Goal: Task Accomplishment & Management: Use online tool/utility

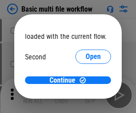
click at [86, 80] on span "Open" at bounding box center [93, 83] width 15 height 7
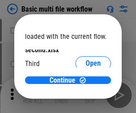
scroll to position [25, 0]
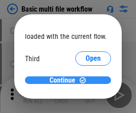
click at [65, 80] on span "Continue" at bounding box center [62, 80] width 26 height 7
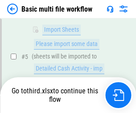
scroll to position [246, 0]
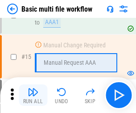
click at [33, 95] on img "button" at bounding box center [33, 91] width 11 height 11
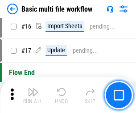
click at [33, 95] on img "button" at bounding box center [33, 91] width 11 height 11
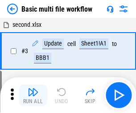
click at [33, 95] on img "button" at bounding box center [33, 91] width 11 height 11
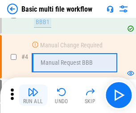
click at [33, 95] on img "button" at bounding box center [33, 91] width 11 height 11
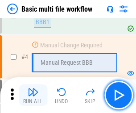
scroll to position [95, 0]
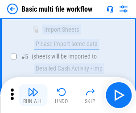
click at [33, 95] on img "button" at bounding box center [33, 91] width 11 height 11
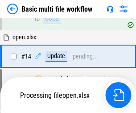
scroll to position [466, 0]
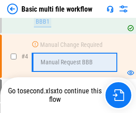
scroll to position [95, 0]
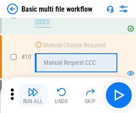
click at [33, 95] on img "button" at bounding box center [33, 91] width 11 height 11
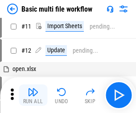
click at [33, 95] on img "button" at bounding box center [33, 91] width 11 height 11
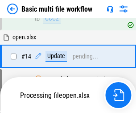
scroll to position [466, 0]
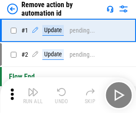
click at [33, 95] on img "button" at bounding box center [33, 91] width 11 height 11
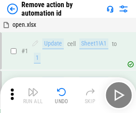
scroll to position [33, 0]
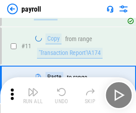
scroll to position [65, 0]
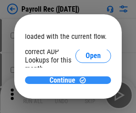
click at [65, 80] on span "Continue" at bounding box center [62, 80] width 26 height 7
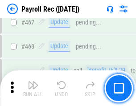
scroll to position [4749, 0]
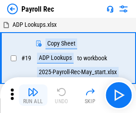
click at [33, 95] on img "button" at bounding box center [33, 91] width 11 height 11
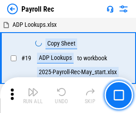
scroll to position [54, 0]
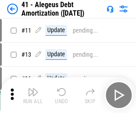
click at [33, 95] on img "button" at bounding box center [33, 91] width 11 height 11
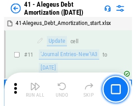
scroll to position [110, 0]
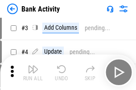
click at [33, 73] on img "button" at bounding box center [33, 69] width 11 height 11
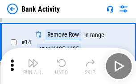
scroll to position [201, 0]
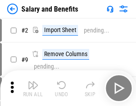
click at [33, 88] on img "button" at bounding box center [33, 85] width 11 height 11
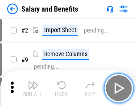
scroll to position [12, 0]
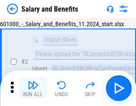
click at [33, 88] on img "button" at bounding box center [33, 85] width 11 height 11
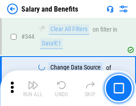
scroll to position [4173, 0]
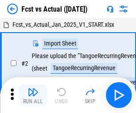
click at [33, 88] on img "button" at bounding box center [33, 91] width 11 height 11
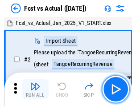
scroll to position [12, 0]
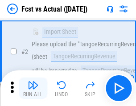
click at [33, 88] on img "button" at bounding box center [33, 85] width 11 height 11
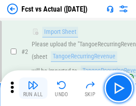
scroll to position [83, 0]
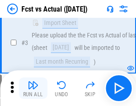
click at [33, 88] on img "button" at bounding box center [33, 85] width 11 height 11
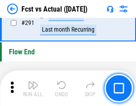
scroll to position [4218, 0]
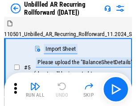
scroll to position [19, 0]
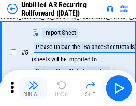
click at [33, 88] on img "button" at bounding box center [33, 85] width 11 height 11
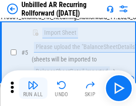
click at [33, 88] on img "button" at bounding box center [33, 85] width 11 height 11
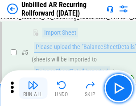
scroll to position [84, 0]
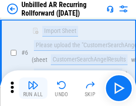
click at [33, 88] on img "button" at bounding box center [33, 85] width 11 height 11
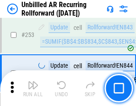
scroll to position [3027, 0]
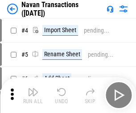
click at [33, 88] on img "button" at bounding box center [33, 91] width 11 height 11
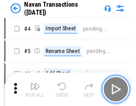
scroll to position [14, 0]
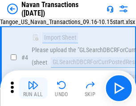
click at [33, 88] on img "button" at bounding box center [33, 85] width 11 height 11
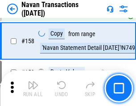
scroll to position [2889, 0]
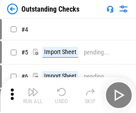
click at [33, 88] on img "button" at bounding box center [33, 91] width 11 height 11
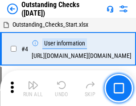
scroll to position [37, 0]
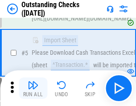
click at [33, 88] on img "button" at bounding box center [33, 85] width 11 height 11
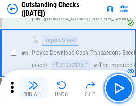
scroll to position [93, 0]
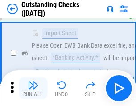
click at [33, 88] on img "button" at bounding box center [33, 85] width 11 height 11
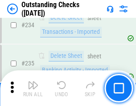
scroll to position [2706, 0]
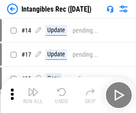
click at [33, 95] on img "button" at bounding box center [33, 91] width 11 height 11
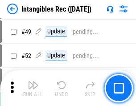
scroll to position [347, 0]
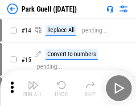
click at [33, 88] on img "button" at bounding box center [33, 85] width 11 height 11
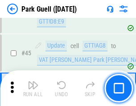
scroll to position [1114, 0]
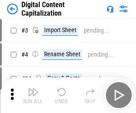
click at [33, 88] on img "button" at bounding box center [33, 91] width 11 height 11
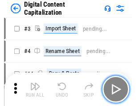
scroll to position [19, 0]
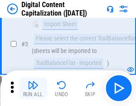
click at [33, 88] on img "button" at bounding box center [33, 85] width 11 height 11
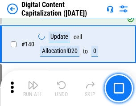
scroll to position [938, 0]
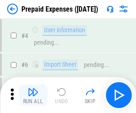
click at [33, 88] on img "button" at bounding box center [33, 91] width 11 height 11
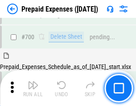
scroll to position [2398, 0]
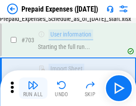
click at [33, 88] on img "button" at bounding box center [33, 85] width 11 height 11
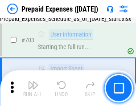
scroll to position [2450, 0]
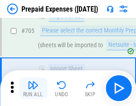
click at [33, 88] on img "button" at bounding box center [33, 85] width 11 height 11
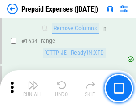
scroll to position [8677, 0]
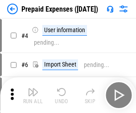
click at [33, 95] on img "button" at bounding box center [33, 91] width 11 height 11
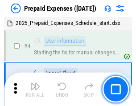
scroll to position [39, 0]
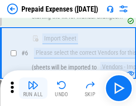
click at [33, 88] on img "button" at bounding box center [33, 85] width 11 height 11
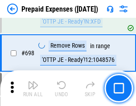
scroll to position [3103, 0]
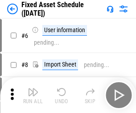
click at [33, 95] on img "button" at bounding box center [33, 91] width 11 height 11
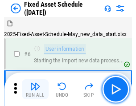
scroll to position [48, 0]
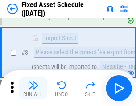
click at [33, 88] on img "button" at bounding box center [33, 85] width 11 height 11
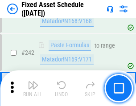
scroll to position [2760, 0]
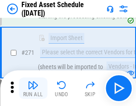
click at [33, 88] on img "button" at bounding box center [33, 85] width 11 height 11
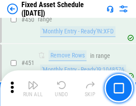
scroll to position [3984, 0]
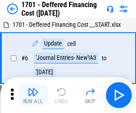
click at [33, 95] on img "button" at bounding box center [33, 91] width 11 height 11
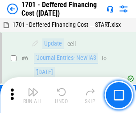
scroll to position [107, 0]
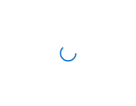
scroll to position [1, 0]
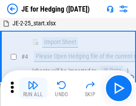
click at [33, 88] on img "button" at bounding box center [33, 85] width 11 height 11
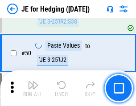
scroll to position [577, 0]
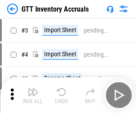
click at [33, 88] on img "button" at bounding box center [33, 91] width 11 height 11
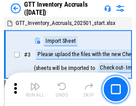
scroll to position [1, 0]
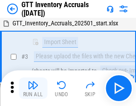
click at [33, 88] on img "button" at bounding box center [33, 85] width 11 height 11
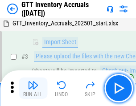
scroll to position [57, 0]
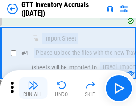
click at [33, 88] on img "button" at bounding box center [33, 85] width 11 height 11
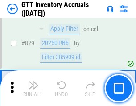
scroll to position [6764, 0]
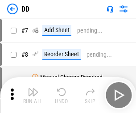
click at [33, 95] on img "button" at bounding box center [33, 91] width 11 height 11
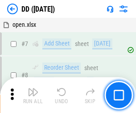
scroll to position [86, 0]
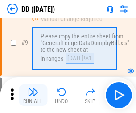
click at [33, 95] on img "button" at bounding box center [33, 91] width 11 height 11
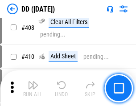
scroll to position [3987, 0]
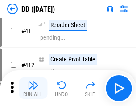
click at [33, 88] on img "button" at bounding box center [33, 85] width 11 height 11
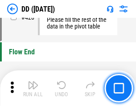
scroll to position [4265, 0]
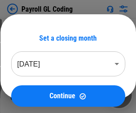
click at [33, 95] on img "button" at bounding box center [33, 91] width 11 height 11
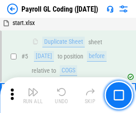
scroll to position [107, 0]
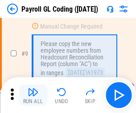
click at [33, 95] on img "button" at bounding box center [33, 91] width 11 height 11
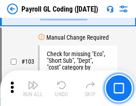
scroll to position [2091, 0]
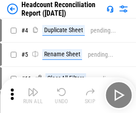
click at [33, 95] on img "button" at bounding box center [33, 91] width 11 height 11
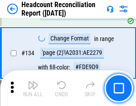
scroll to position [1071, 0]
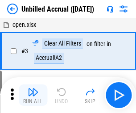
click at [33, 95] on img "button" at bounding box center [33, 91] width 11 height 11
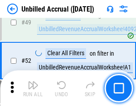
scroll to position [808, 0]
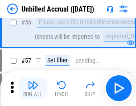
click at [33, 88] on img "button" at bounding box center [33, 85] width 11 height 11
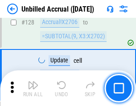
scroll to position [2654, 0]
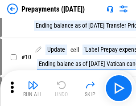
scroll to position [56, 0]
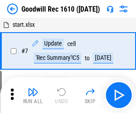
scroll to position [152, 0]
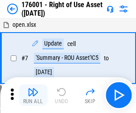
click at [33, 95] on img "button" at bounding box center [33, 91] width 11 height 11
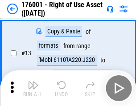
scroll to position [57, 0]
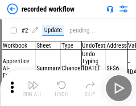
click at [33, 88] on img "button" at bounding box center [33, 85] width 11 height 11
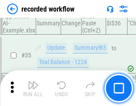
scroll to position [2785, 0]
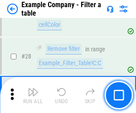
scroll to position [815, 0]
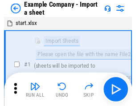
scroll to position [14, 0]
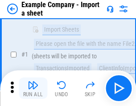
click at [33, 88] on img "button" at bounding box center [33, 85] width 11 height 11
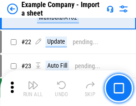
scroll to position [197, 0]
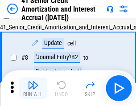
click at [33, 88] on img "button" at bounding box center [33, 85] width 11 height 11
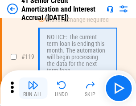
click at [33, 88] on img "button" at bounding box center [33, 85] width 11 height 11
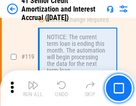
scroll to position [841, 0]
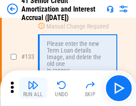
click at [33, 88] on img "button" at bounding box center [33, 85] width 11 height 11
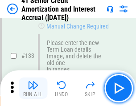
scroll to position [931, 0]
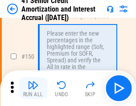
click at [33, 88] on img "button" at bounding box center [33, 85] width 11 height 11
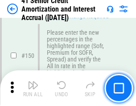
scroll to position [1025, 0]
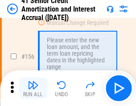
click at [33, 88] on img "button" at bounding box center [33, 85] width 11 height 11
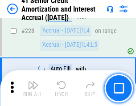
scroll to position [1996, 0]
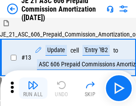
click at [33, 88] on img "button" at bounding box center [33, 85] width 11 height 11
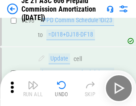
scroll to position [1640, 0]
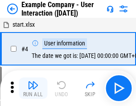
click at [33, 88] on img "button" at bounding box center [33, 85] width 11 height 11
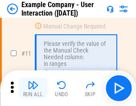
click at [33, 88] on img "button" at bounding box center [33, 85] width 11 height 11
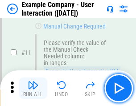
scroll to position [193, 0]
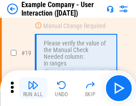
click at [33, 88] on img "button" at bounding box center [33, 85] width 11 height 11
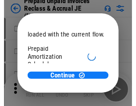
scroll to position [53, 0]
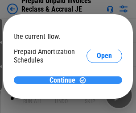
click at [65, 80] on span "Continue" at bounding box center [62, 80] width 26 height 7
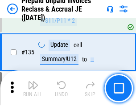
scroll to position [1155, 0]
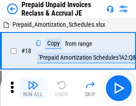
click at [33, 88] on img "button" at bounding box center [33, 85] width 11 height 11
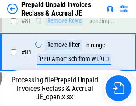
scroll to position [727, 0]
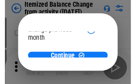
scroll to position [65, 0]
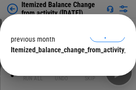
click at [65, 65] on span "Continue" at bounding box center [62, 68] width 26 height 7
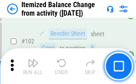
scroll to position [1491, 0]
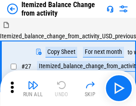
scroll to position [14, 0]
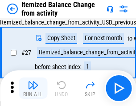
click at [33, 88] on img "button" at bounding box center [33, 85] width 11 height 11
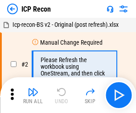
scroll to position [4, 0]
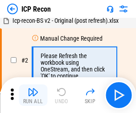
click at [33, 95] on img "button" at bounding box center [33, 91] width 11 height 11
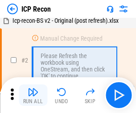
click at [33, 95] on img "button" at bounding box center [33, 91] width 11 height 11
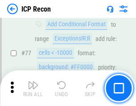
scroll to position [801, 0]
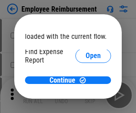
click at [86, 103] on span "Open" at bounding box center [93, 106] width 15 height 7
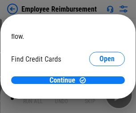
scroll to position [52, 0]
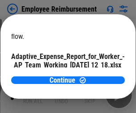
click at [99, 75] on span "Open" at bounding box center [106, 78] width 15 height 7
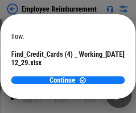
scroll to position [93, 0]
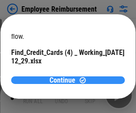
click at [65, 80] on span "Continue" at bounding box center [62, 80] width 26 height 7
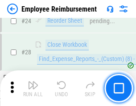
scroll to position [417, 0]
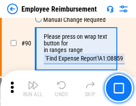
click at [33, 88] on img "button" at bounding box center [33, 85] width 11 height 11
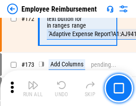
click at [33, 88] on img "button" at bounding box center [33, 85] width 11 height 11
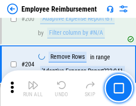
scroll to position [2255, 0]
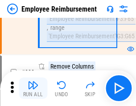
click at [33, 88] on img "button" at bounding box center [33, 85] width 11 height 11
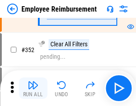
click at [33, 88] on img "button" at bounding box center [33, 85] width 11 height 11
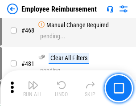
scroll to position [5448, 0]
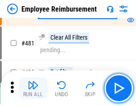
click at [33, 88] on img "button" at bounding box center [33, 85] width 11 height 11
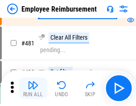
click at [33, 88] on img "button" at bounding box center [33, 85] width 11 height 11
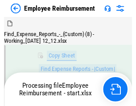
scroll to position [181, 0]
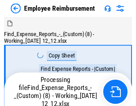
scroll to position [30, 0]
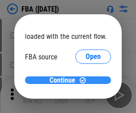
click at [65, 80] on span "Continue" at bounding box center [62, 80] width 26 height 7
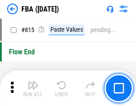
scroll to position [7977, 0]
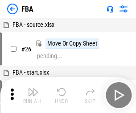
scroll to position [9, 0]
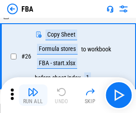
click at [33, 95] on img "button" at bounding box center [33, 91] width 11 height 11
